Goal: Information Seeking & Learning: Learn about a topic

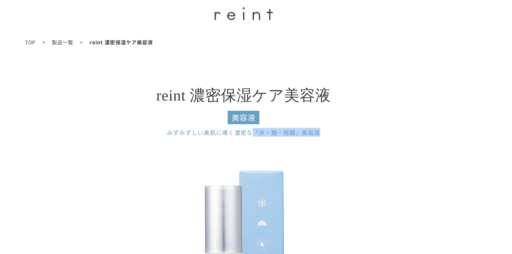
drag, startPoint x: 268, startPoint y: 98, endPoint x: 311, endPoint y: 97, distance: 43.0
click at [311, 97] on dd "みずみずしい美肌に導く 濃密な「米・麹・発酵」美容液" at bounding box center [256, 97] width 215 height 6
copy dd "「米・麹・発酵」美容液"
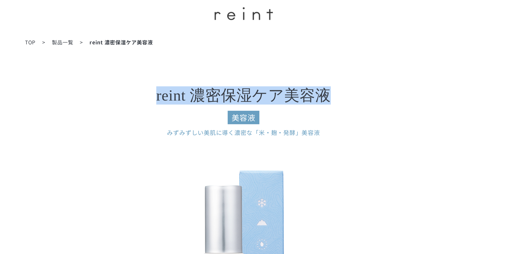
drag, startPoint x: 330, startPoint y: 69, endPoint x: 198, endPoint y: 70, distance: 132.5
click at [190, 69] on h3 "reint 濃密保湿ケア 美容液 美容液" at bounding box center [256, 78] width 215 height 28
copy h3 "reint 濃密保湿ケア 美容液"
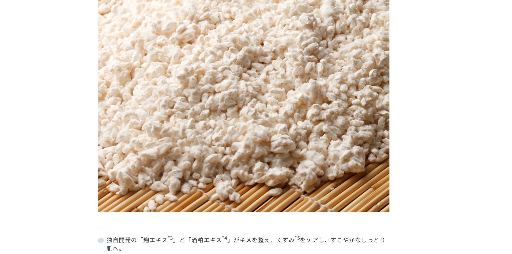
scroll to position [668, 0]
